Goal: Transaction & Acquisition: Download file/media

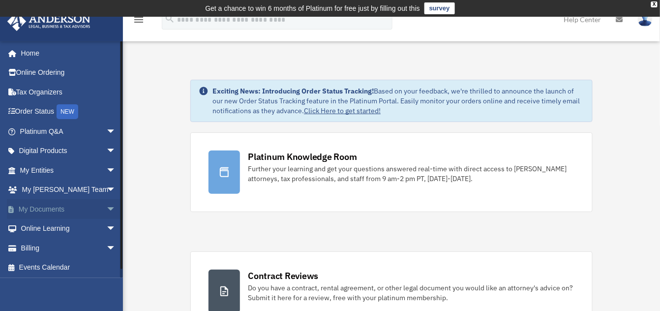
click at [41, 203] on link "My Documents arrow_drop_down" at bounding box center [69, 209] width 124 height 20
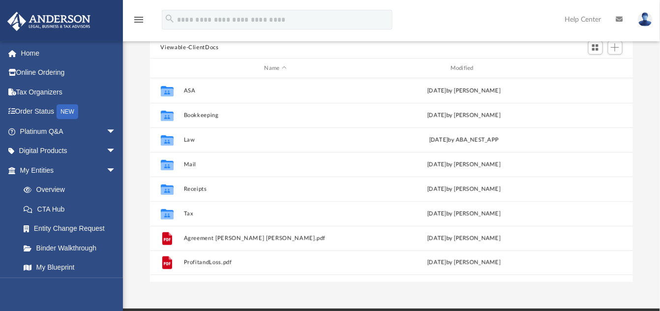
scroll to position [124, 0]
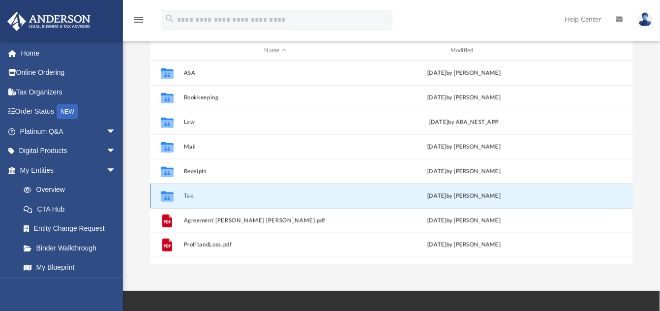
click at [188, 195] on button "Tax" at bounding box center [275, 196] width 184 height 6
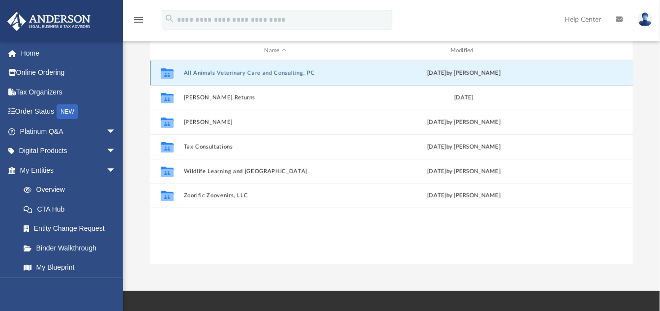
click at [235, 72] on button "All Animals Veterinary Care and Consulting, PC" at bounding box center [275, 73] width 184 height 6
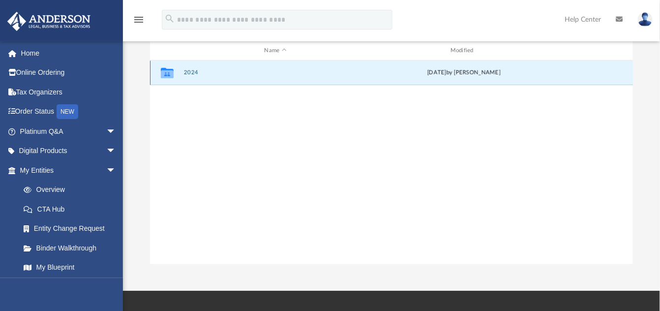
click at [184, 73] on button "2024" at bounding box center [275, 73] width 184 height 6
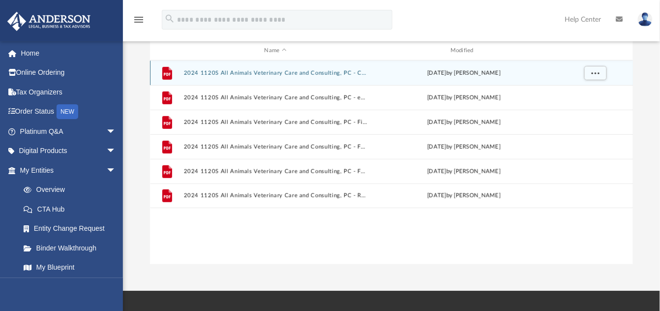
click at [307, 71] on button "2024 1120S All Animals Veterinary Care and Consulting, PC - Completed Copy.pdf" at bounding box center [275, 73] width 184 height 6
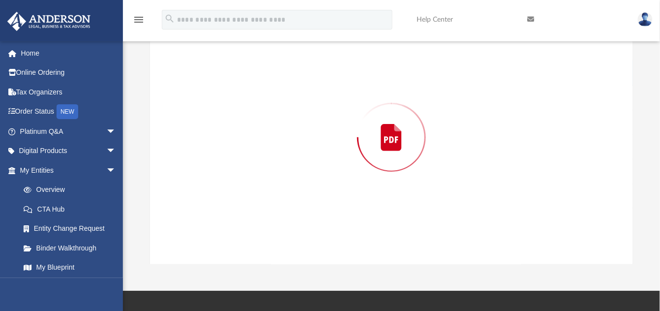
scroll to position [108, 0]
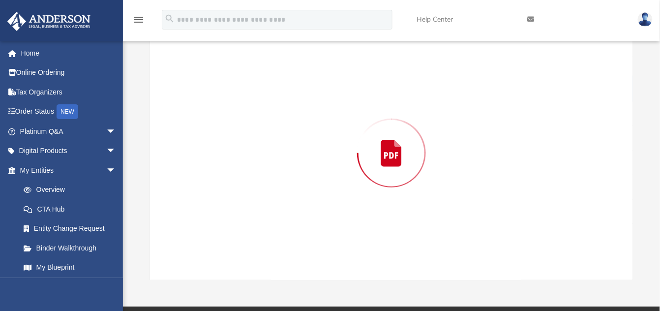
click at [307, 71] on div "Preview" at bounding box center [392, 153] width 484 height 254
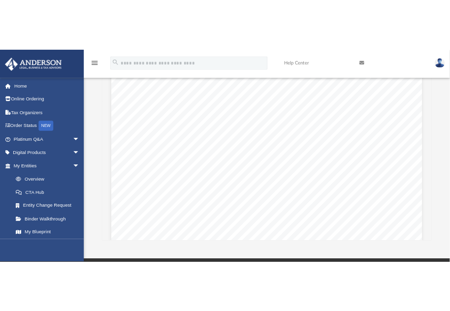
scroll to position [0, 0]
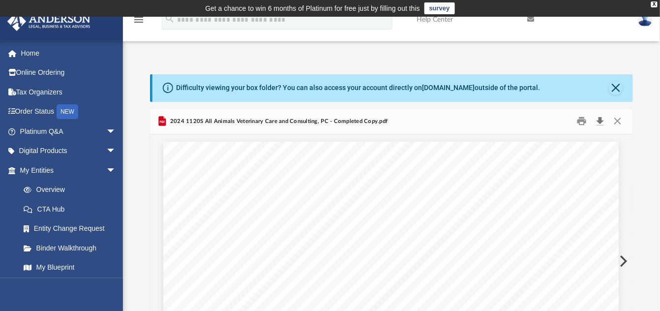
click at [600, 123] on button "Download" at bounding box center [601, 121] width 18 height 15
click at [28, 92] on link "Tax Organizers" at bounding box center [69, 92] width 124 height 20
